Goal: Book appointment/travel/reservation

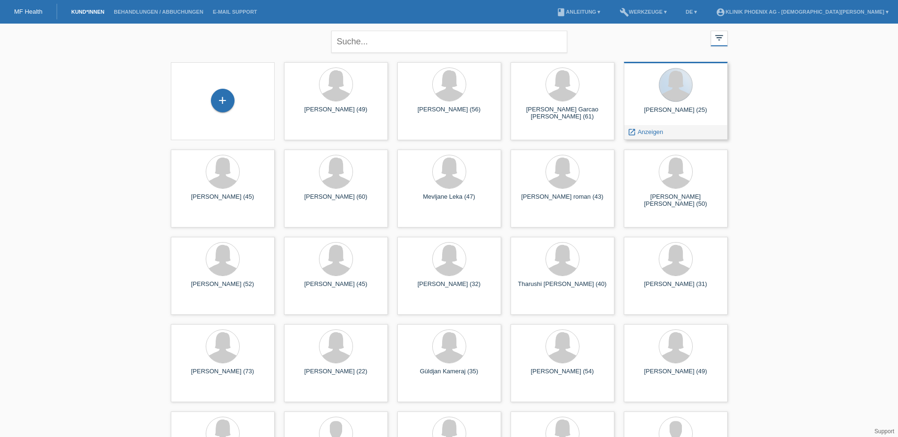
click at [680, 101] on div at bounding box center [676, 85] width 34 height 34
click at [644, 131] on span "Anzeigen" at bounding box center [649, 131] width 25 height 7
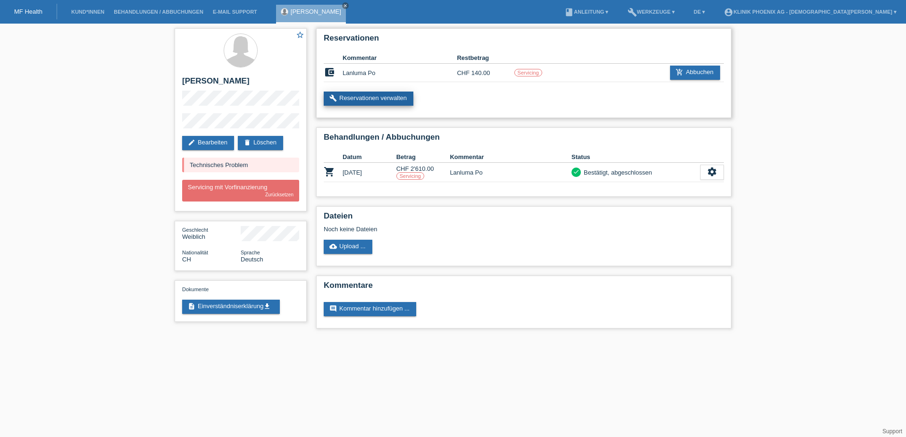
click at [378, 98] on link "build Reservationen verwalten" at bounding box center [369, 99] width 90 height 14
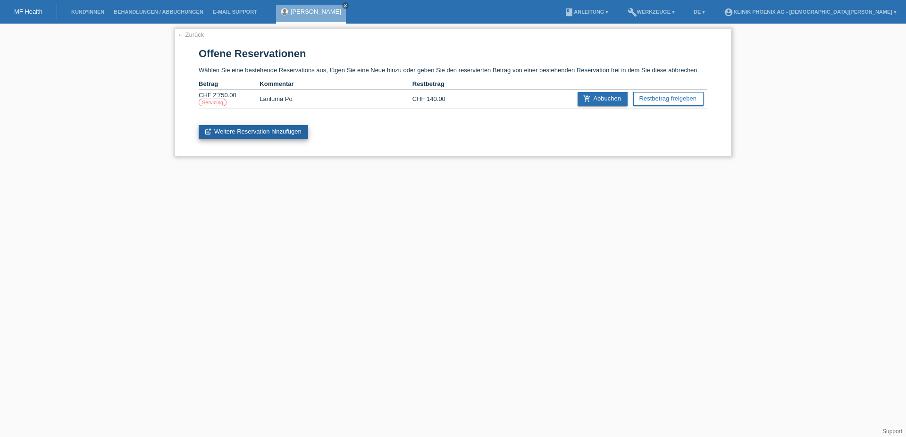
click at [283, 139] on link "post_add Weitere Reservation hinzufügen" at bounding box center [253, 132] width 109 height 14
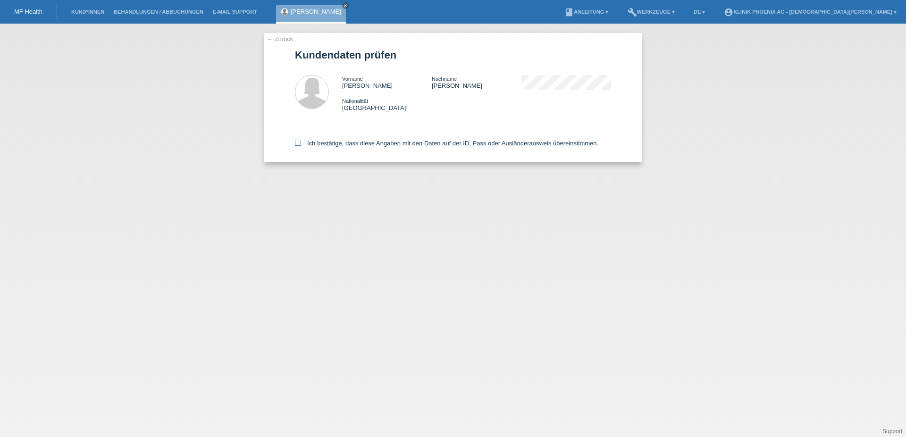
click at [300, 145] on icon at bounding box center [298, 143] width 6 height 6
click at [300, 145] on input "Ich bestätige, dass diese Angaben mit den Daten auf der ID, Pass oder Ausländer…" at bounding box center [298, 143] width 6 height 6
checkbox input "true"
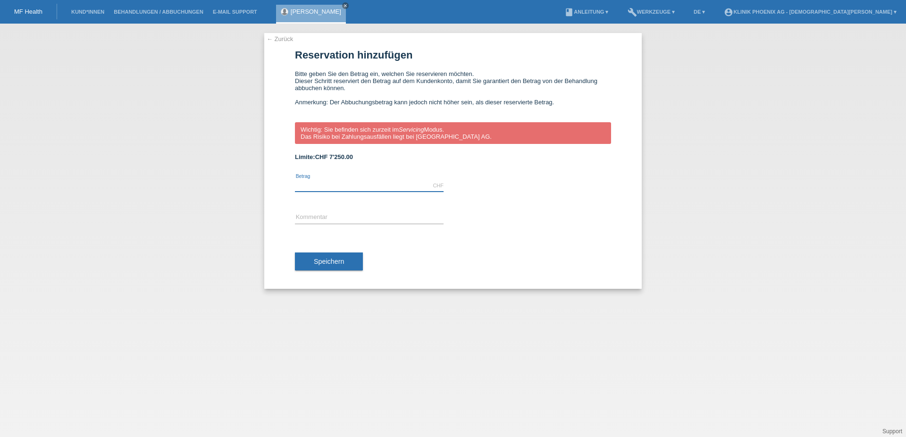
click at [331, 185] on input "text" at bounding box center [369, 186] width 149 height 12
type input "2750.00"
click at [330, 214] on div "error Kommentar" at bounding box center [369, 218] width 149 height 32
click at [341, 219] on input "text" at bounding box center [369, 218] width 149 height 12
click at [293, 224] on div "← Zurück Reservation hinzufügen Bitte geben Sie den Betrag ein, welchen Sie res…" at bounding box center [452, 161] width 377 height 256
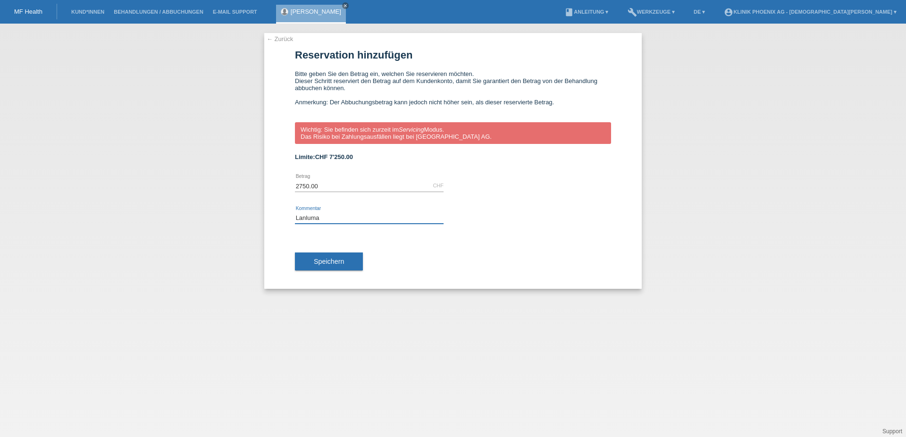
click at [296, 223] on input "Lanluma" at bounding box center [369, 218] width 149 height 12
click at [335, 222] on input "2. Lanluma" at bounding box center [369, 218] width 149 height 12
type input "2. Lanluma Behandlung"
click at [327, 265] on span "Speichern" at bounding box center [329, 262] width 30 height 8
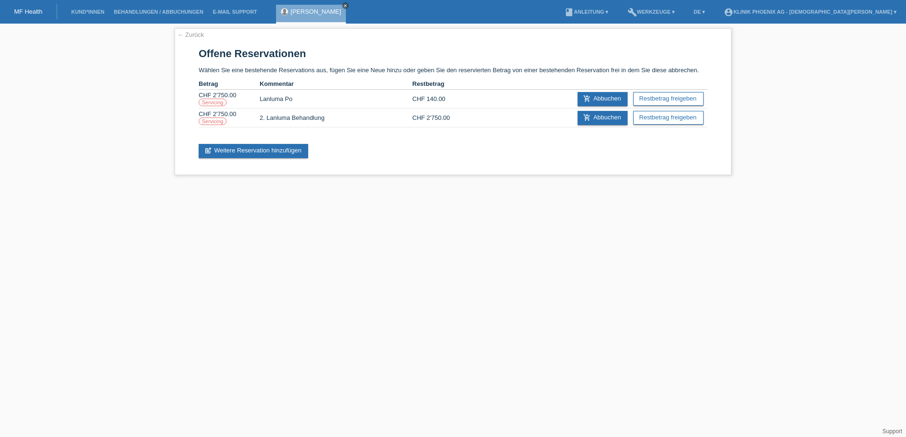
click at [343, 4] on icon "close" at bounding box center [345, 5] width 5 height 5
